Goal: Check status: Check status

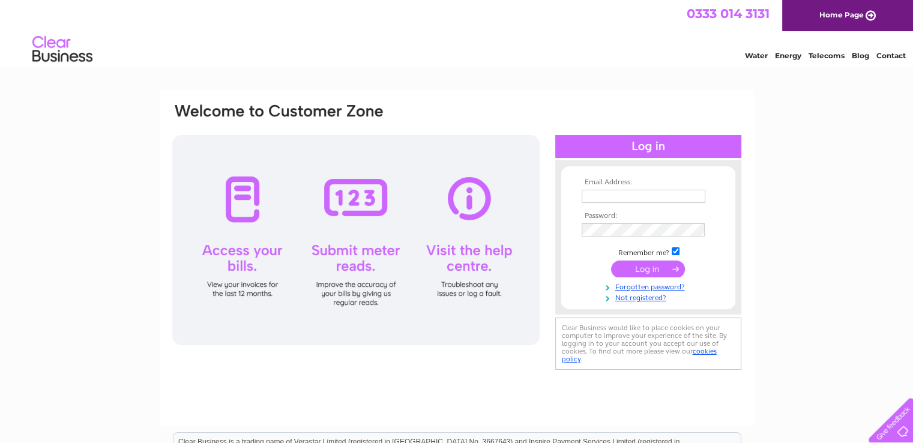
type input "[EMAIL_ADDRESS][DOMAIN_NAME]"
click at [644, 271] on input "submit" at bounding box center [648, 269] width 74 height 17
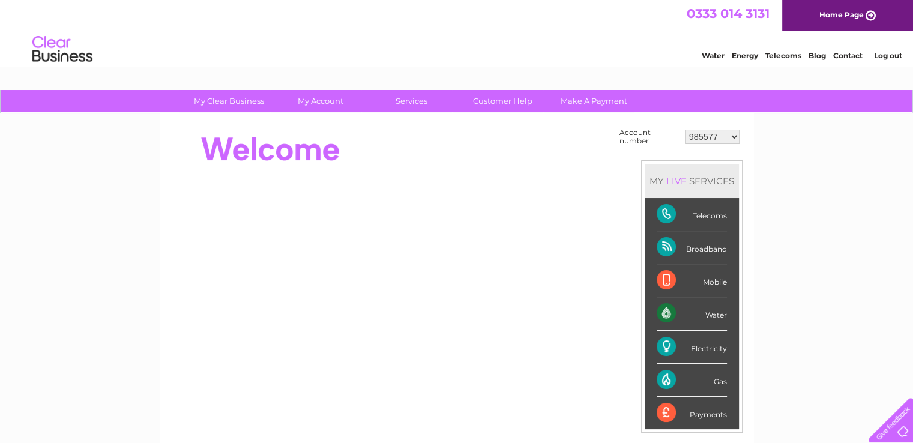
click at [728, 137] on select "985577 1131427 30319794" at bounding box center [712, 137] width 55 height 14
click at [706, 246] on div "Broadband" at bounding box center [692, 247] width 70 height 33
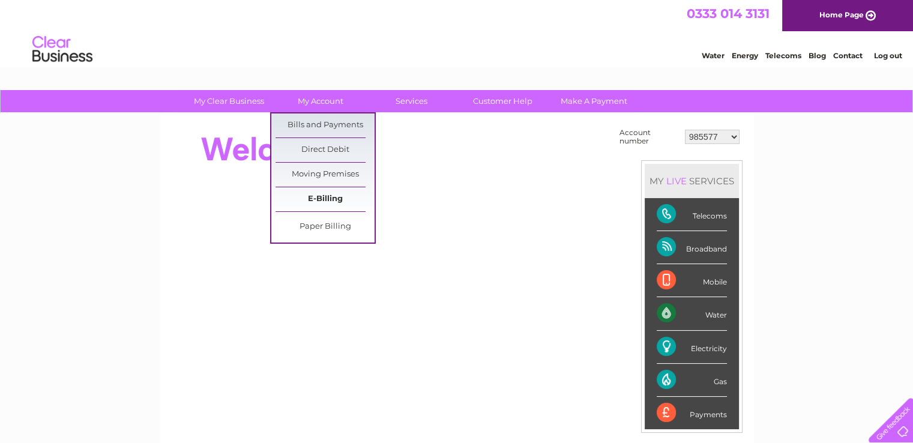
click at [329, 201] on link "E-Billing" at bounding box center [325, 199] width 99 height 24
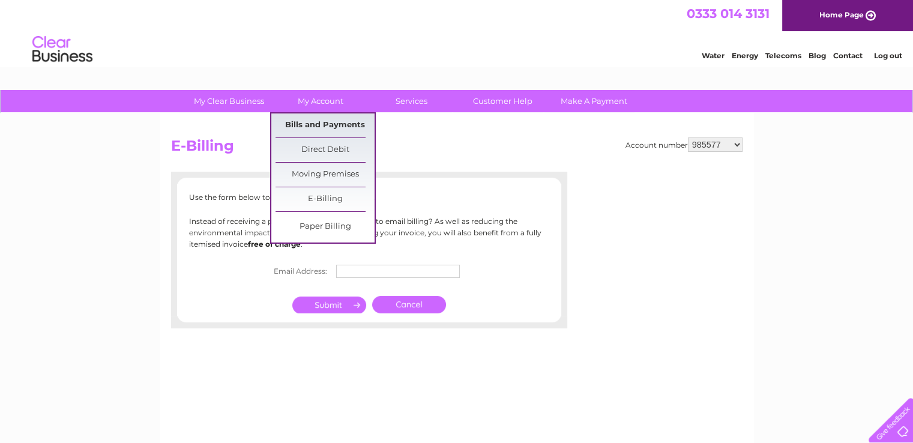
click at [324, 127] on link "Bills and Payments" at bounding box center [325, 125] width 99 height 24
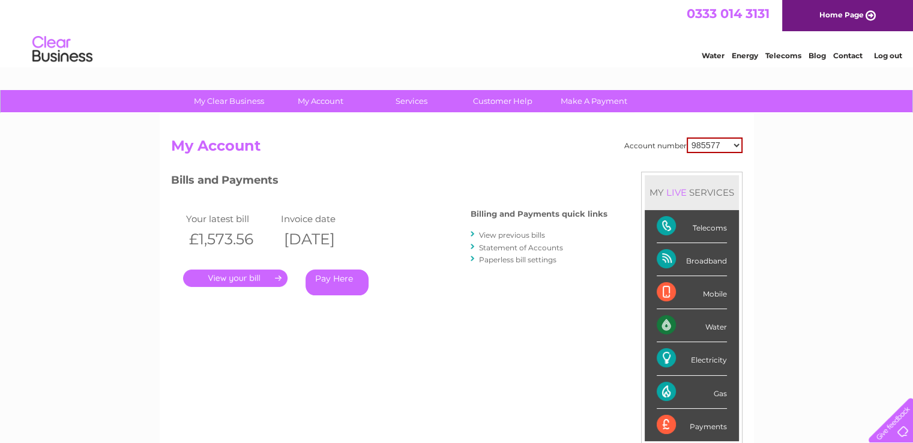
click at [242, 280] on link "." at bounding box center [235, 278] width 104 height 17
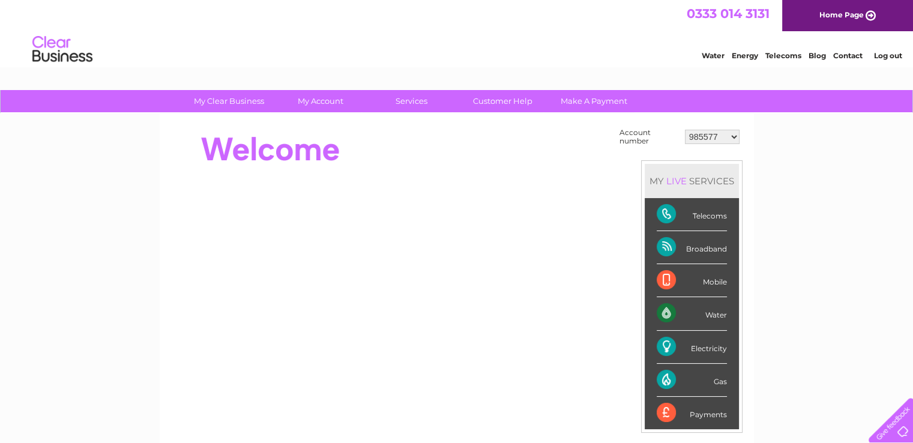
click at [733, 137] on select "985577 1131427 30319794" at bounding box center [712, 137] width 55 height 14
